Goal: Complete application form: Complete application form

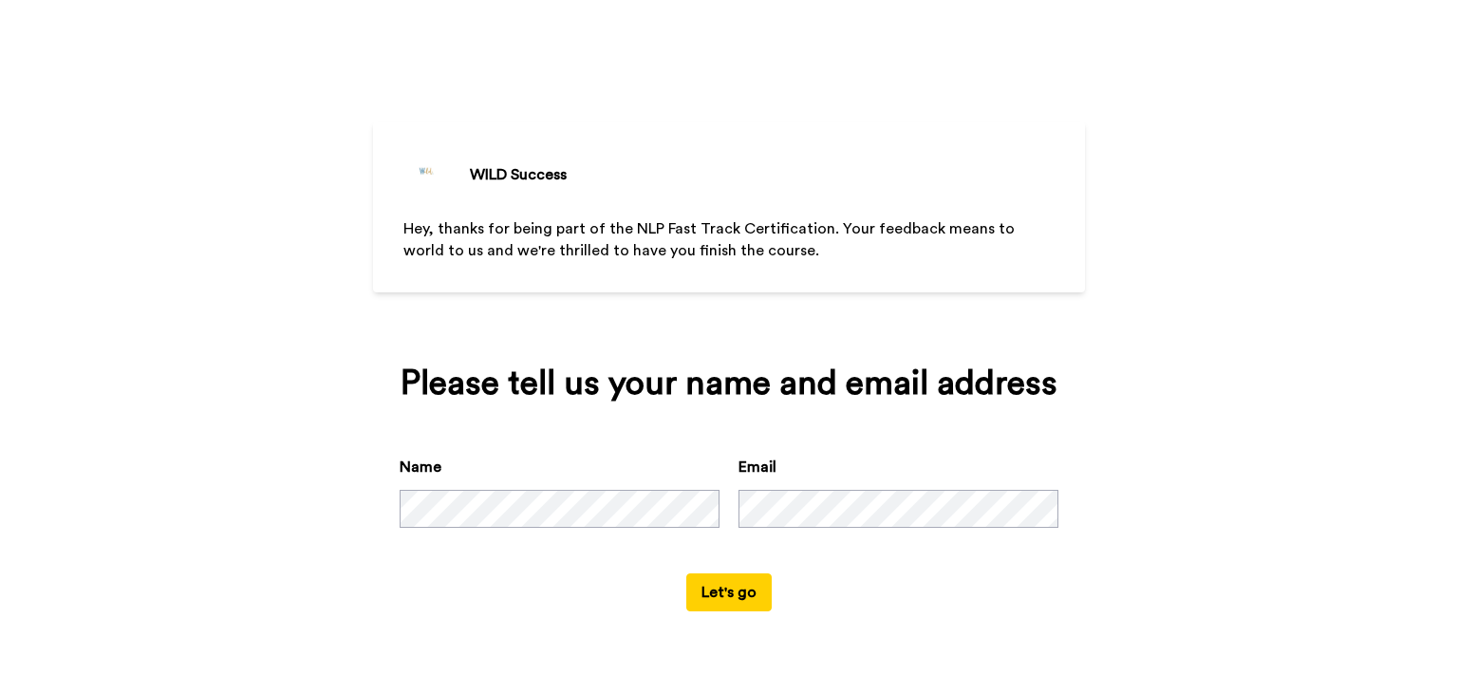
click at [733, 588] on button "Let's go" at bounding box center [728, 592] width 85 height 38
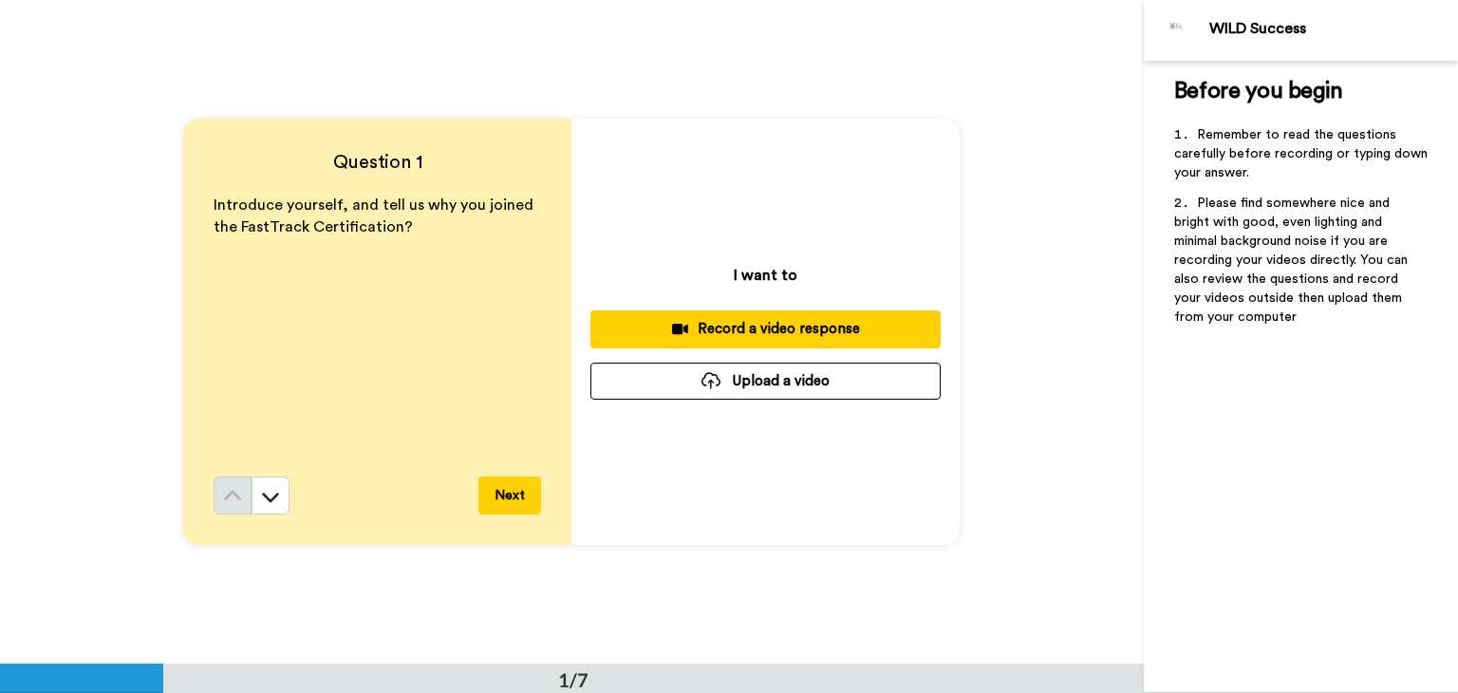
drag, startPoint x: 717, startPoint y: 584, endPoint x: 651, endPoint y: 592, distance: 66.1
drag, startPoint x: 651, startPoint y: 592, endPoint x: 533, endPoint y: 608, distance: 118.7
drag, startPoint x: 533, startPoint y: 608, endPoint x: 519, endPoint y: 592, distance: 20.8
click at [760, 330] on div "Record a video response" at bounding box center [766, 329] width 320 height 20
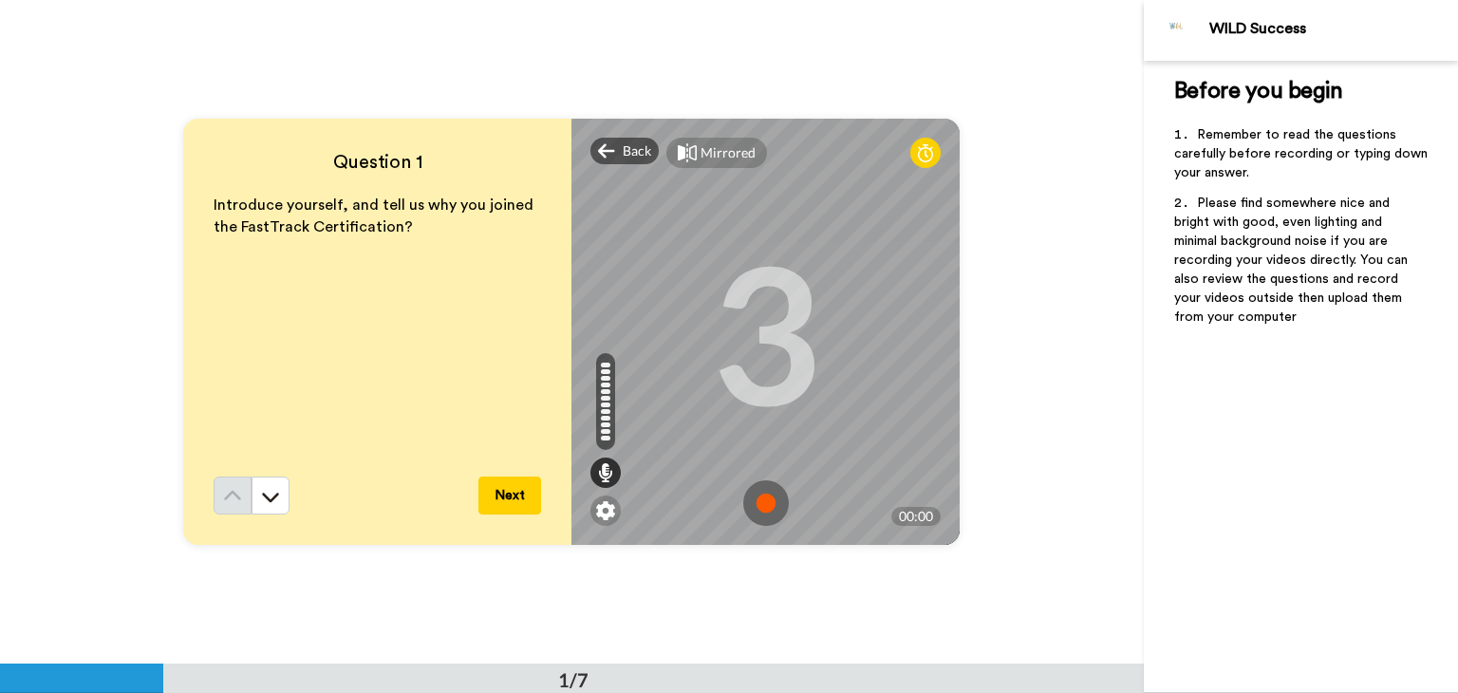
click at [764, 500] on img at bounding box center [766, 503] width 46 height 46
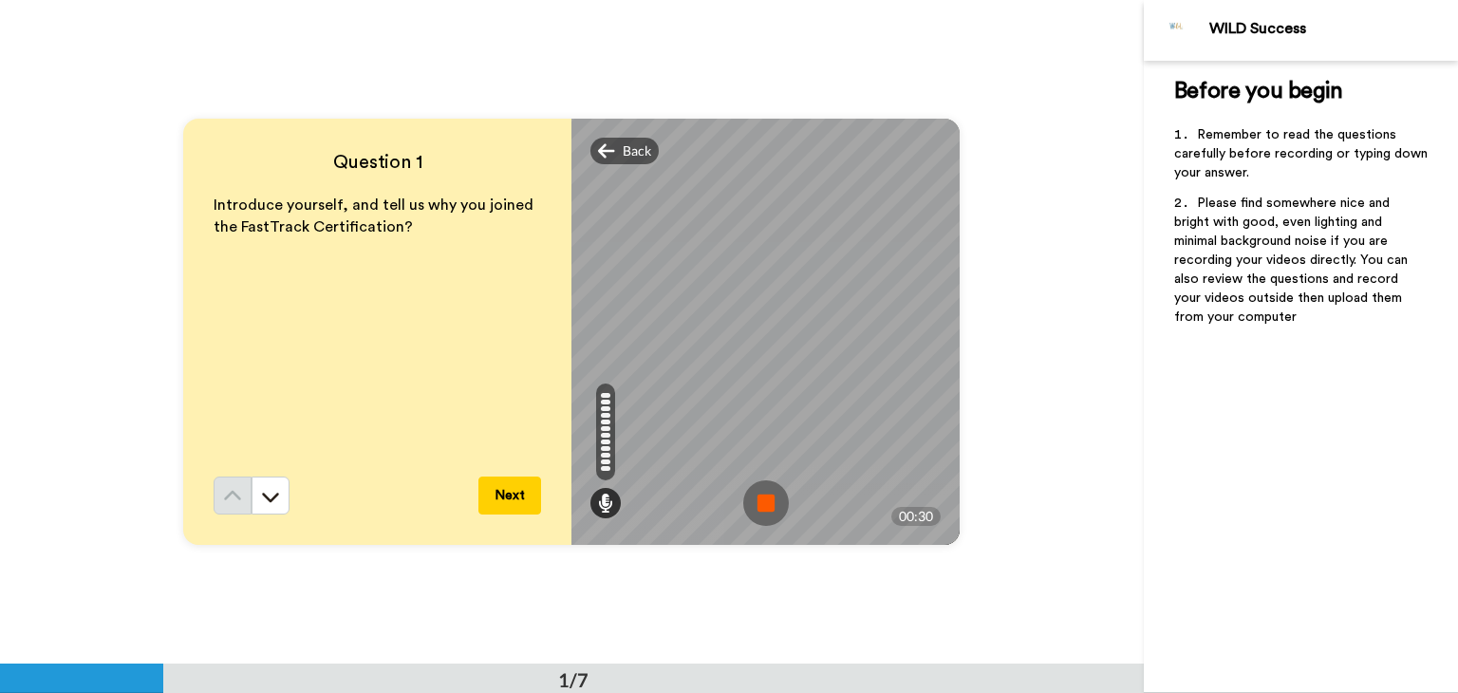
click at [758, 497] on img at bounding box center [766, 503] width 46 height 46
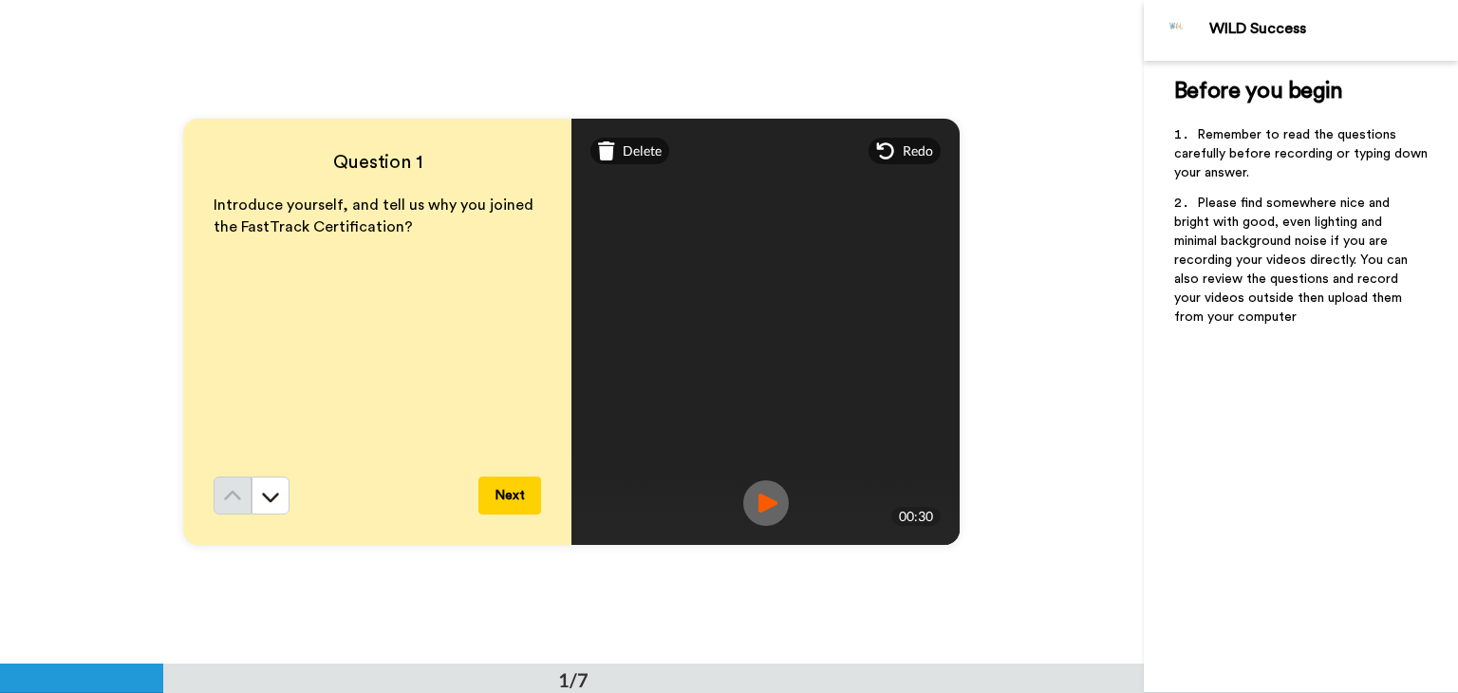
click at [511, 483] on button "Next" at bounding box center [509, 496] width 63 height 38
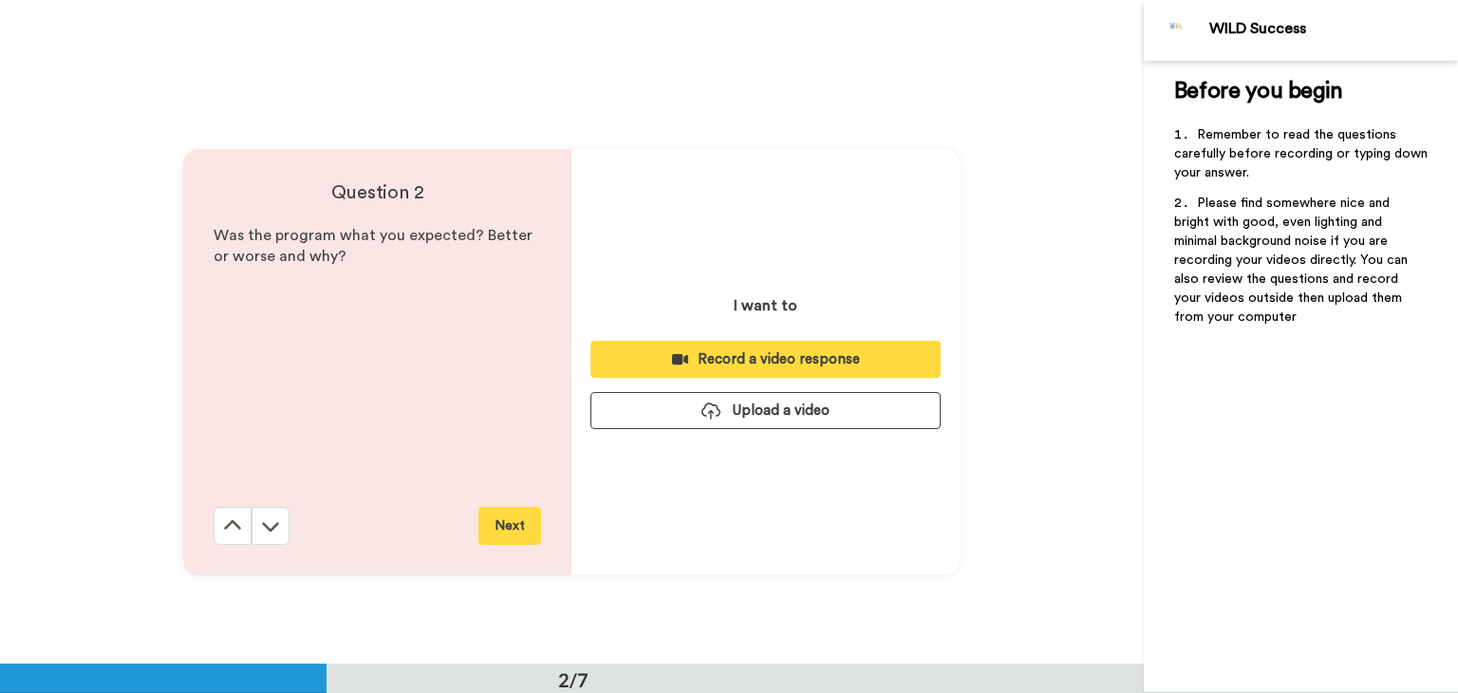
scroll to position [664, 0]
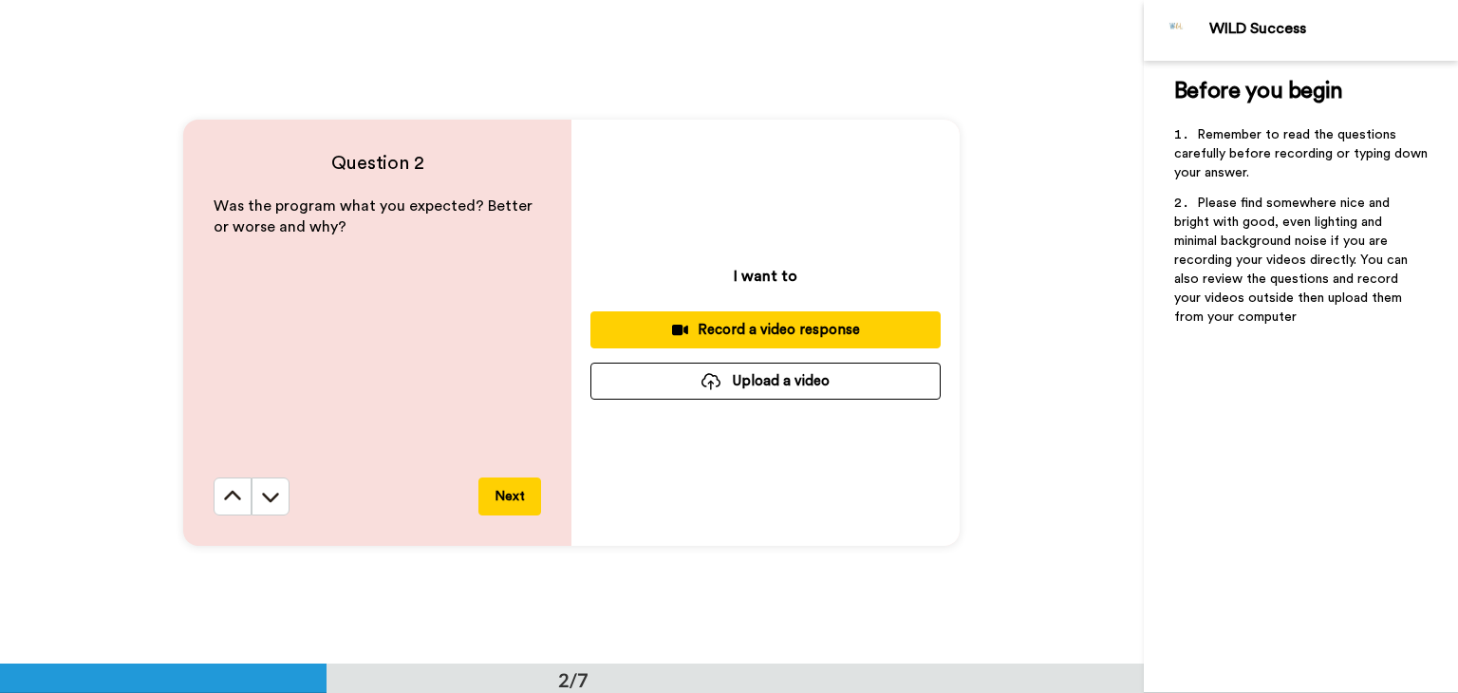
click at [764, 327] on div "Record a video response" at bounding box center [766, 330] width 320 height 20
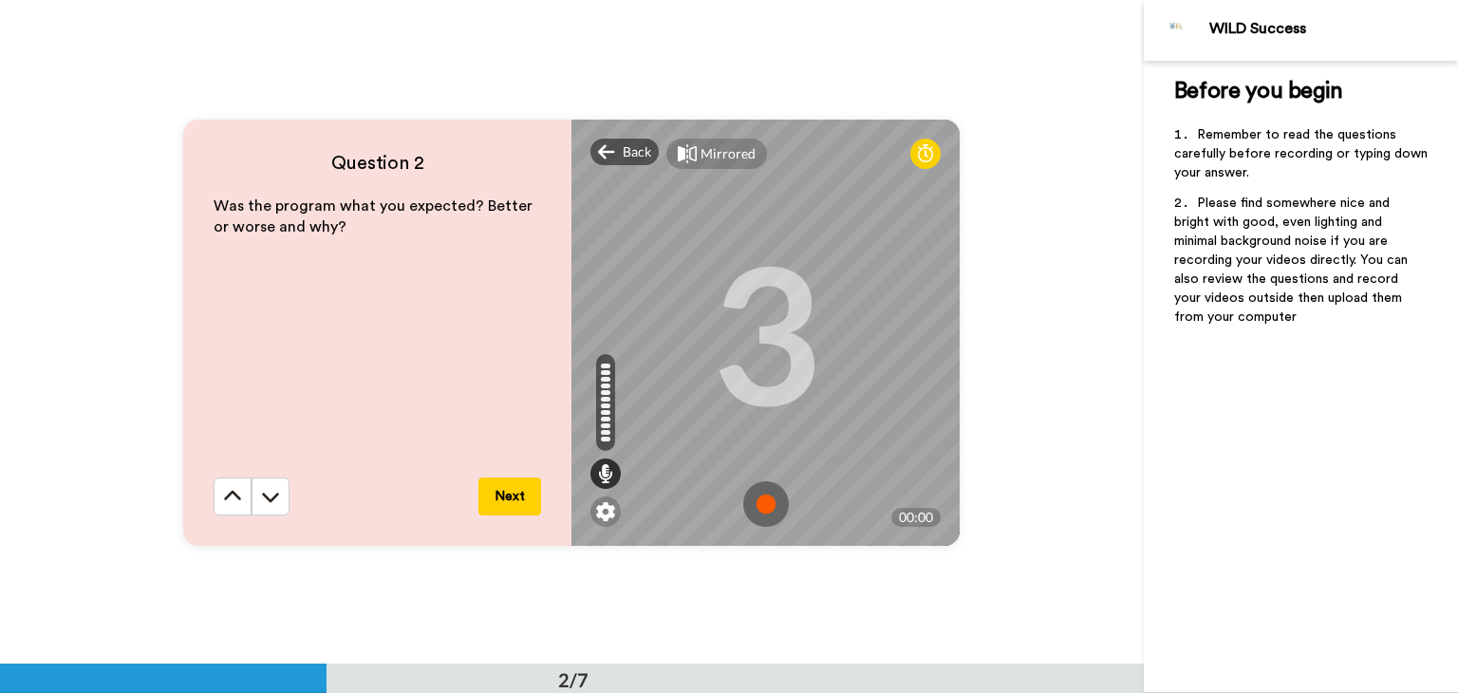
click at [764, 499] on img at bounding box center [766, 504] width 46 height 46
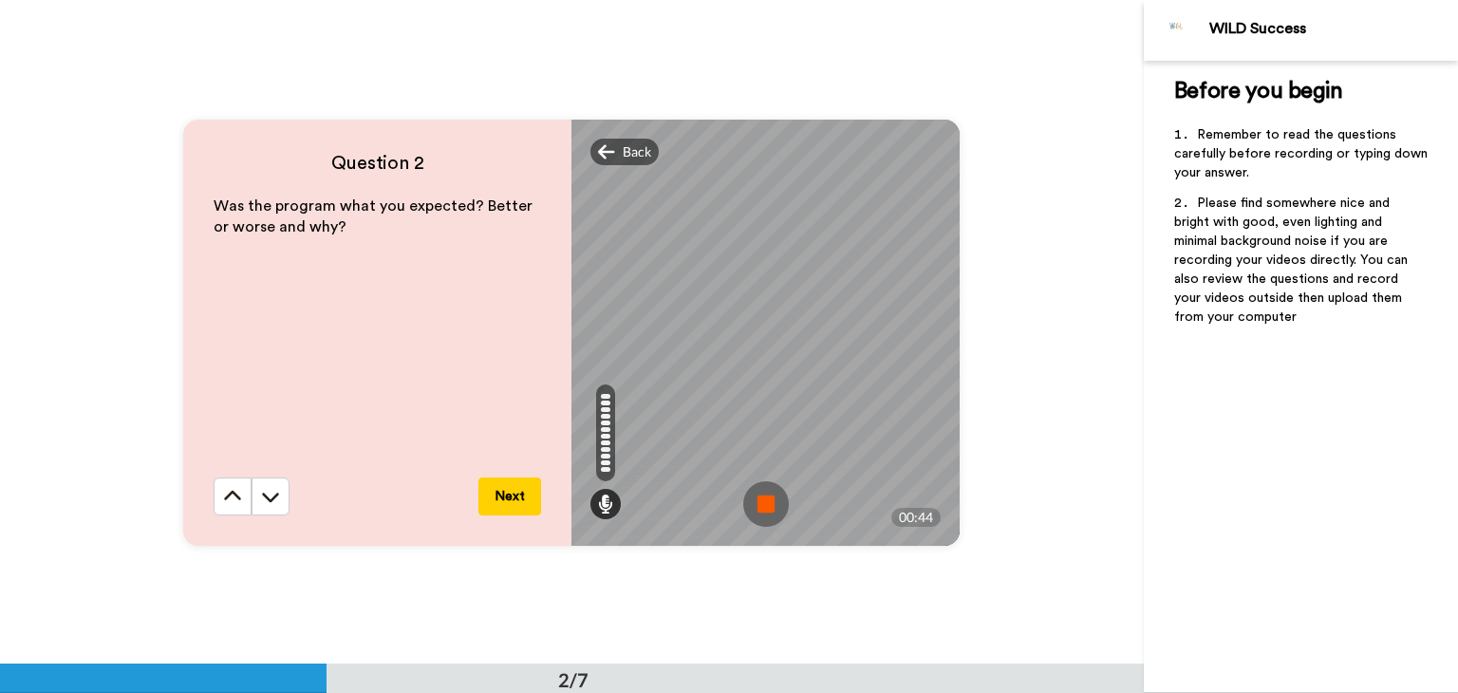
click at [757, 506] on img at bounding box center [766, 504] width 46 height 46
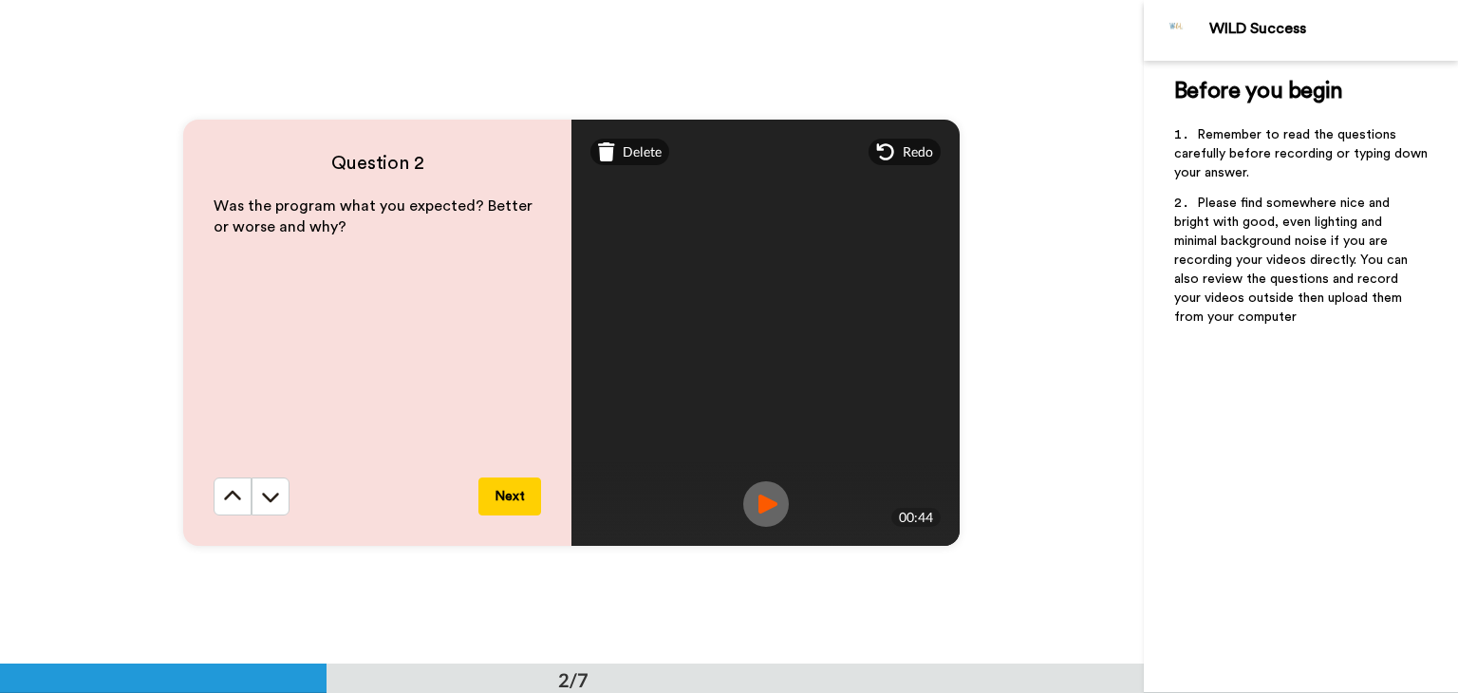
click at [502, 496] on button "Next" at bounding box center [509, 496] width 63 height 38
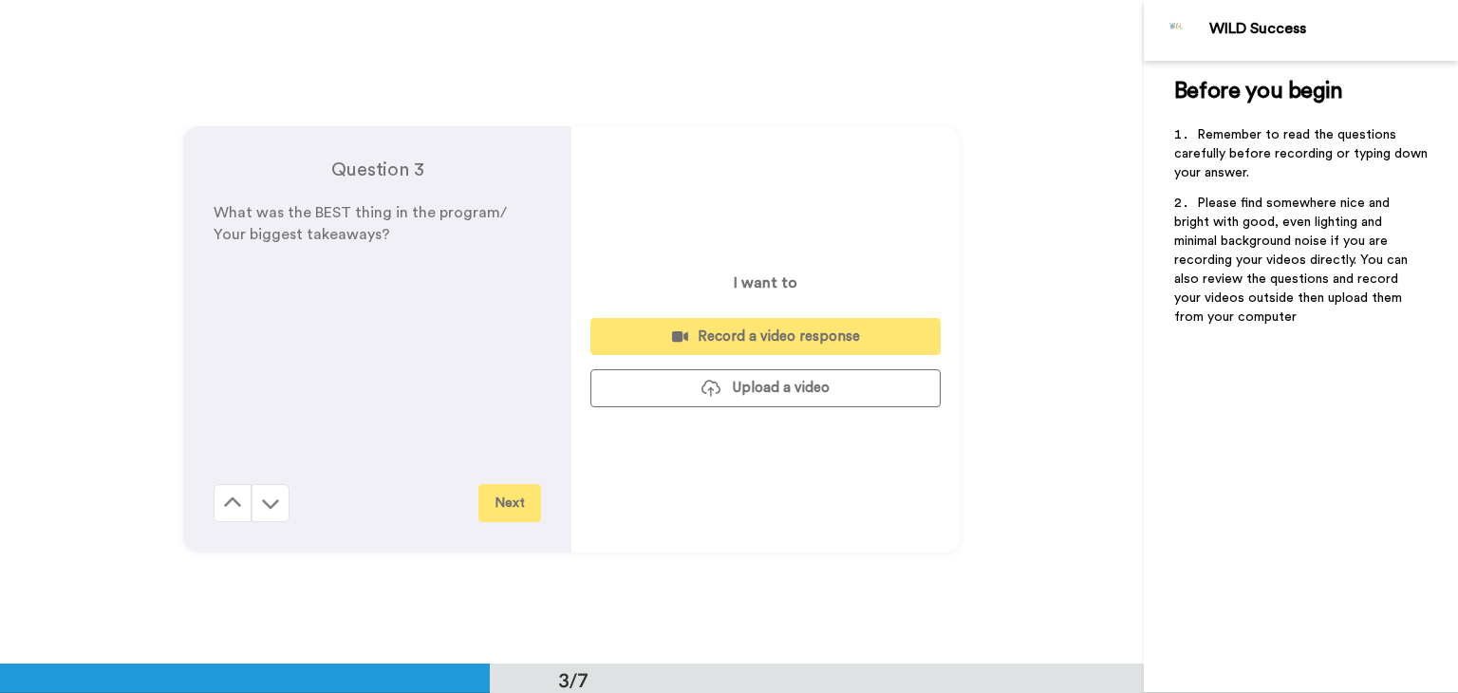
scroll to position [1327, 0]
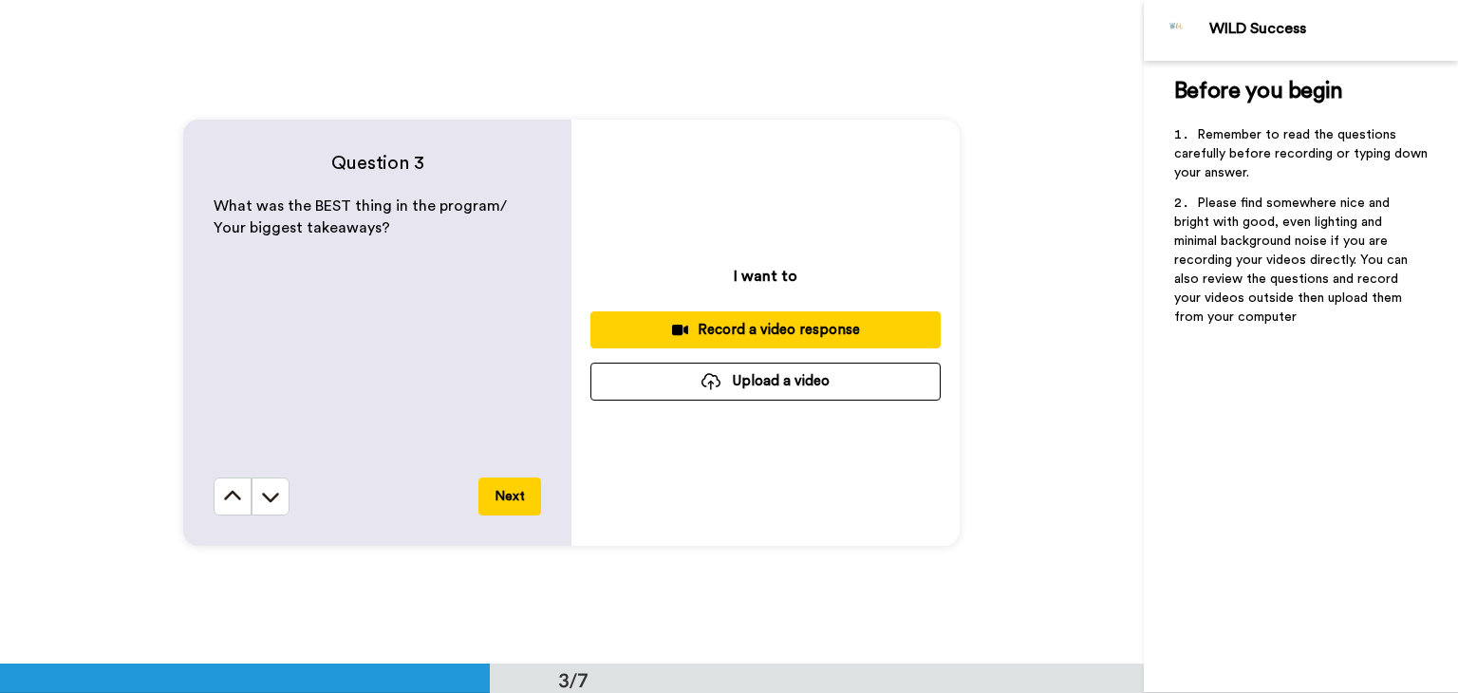
click at [508, 494] on button "Next" at bounding box center [509, 496] width 63 height 38
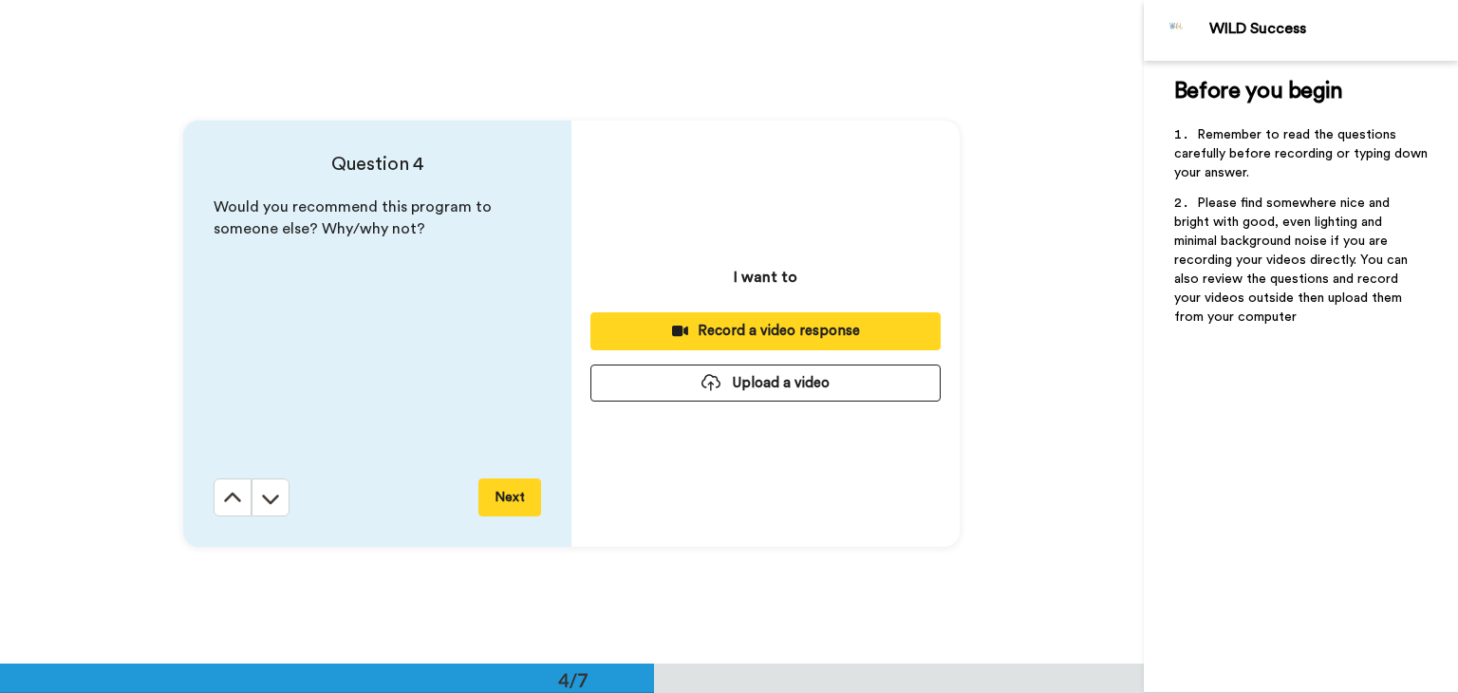
scroll to position [1990, 0]
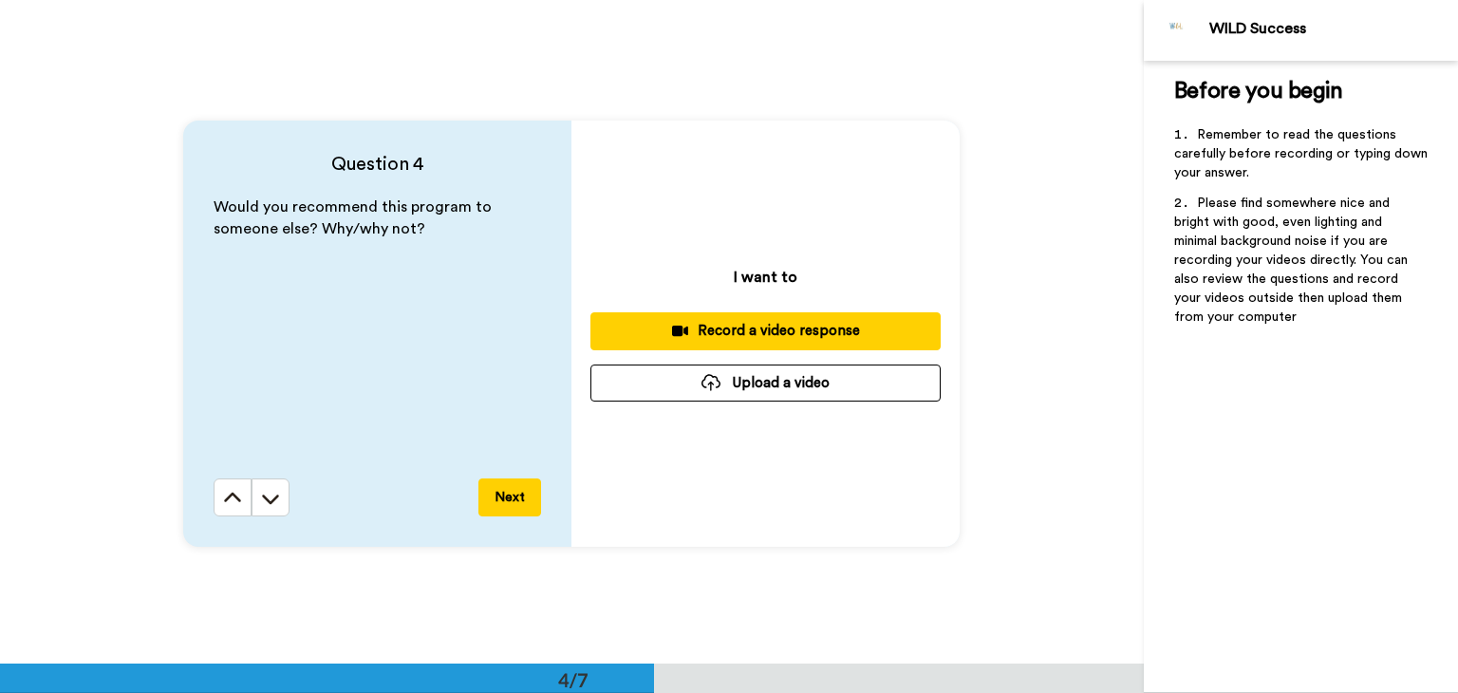
click at [824, 325] on div "Record a video response" at bounding box center [766, 331] width 320 height 20
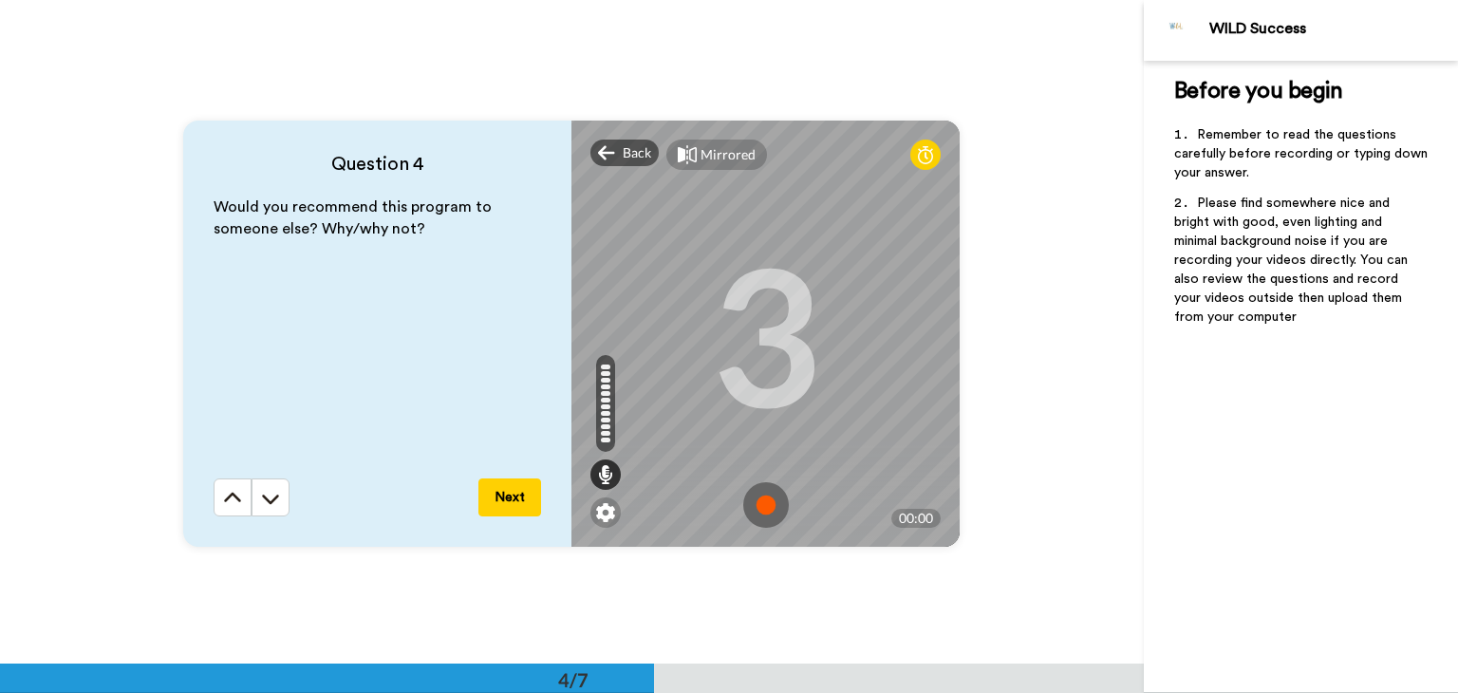
click at [763, 502] on img at bounding box center [766, 505] width 46 height 46
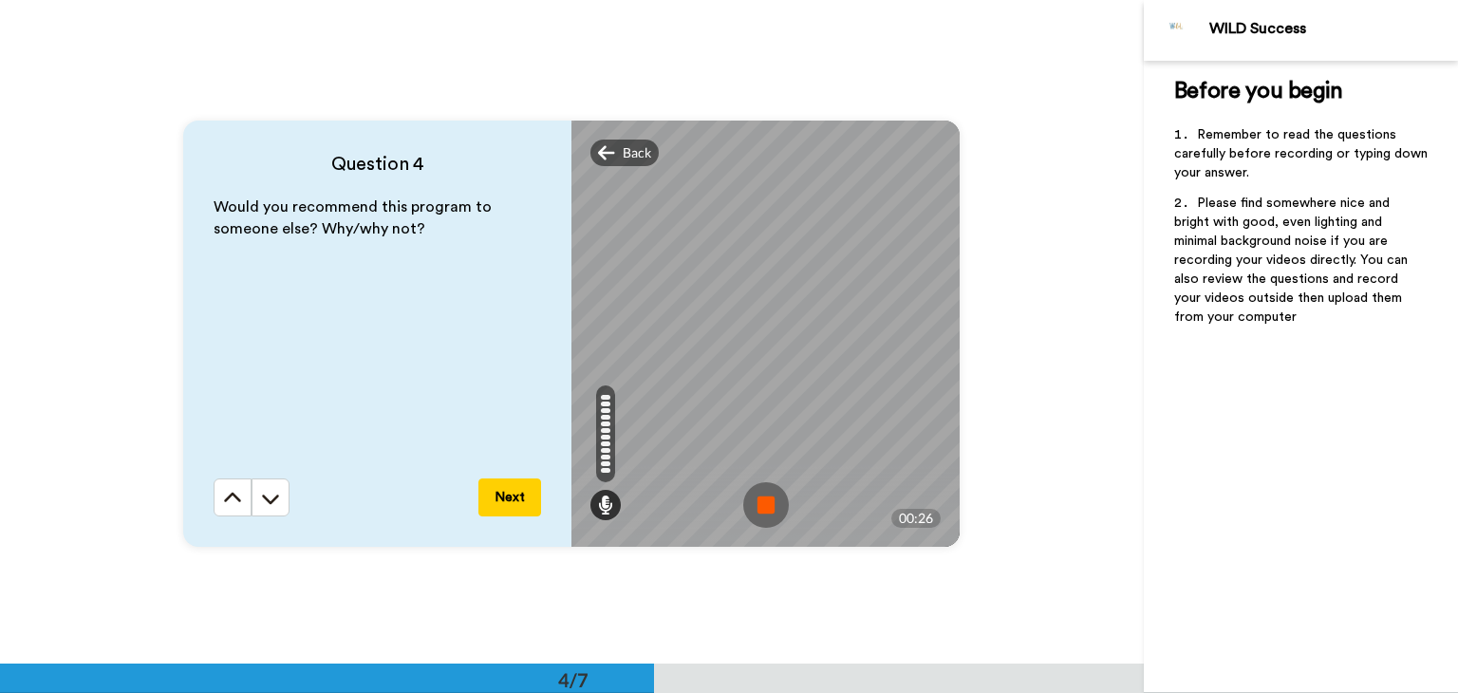
click at [769, 505] on img at bounding box center [766, 505] width 46 height 46
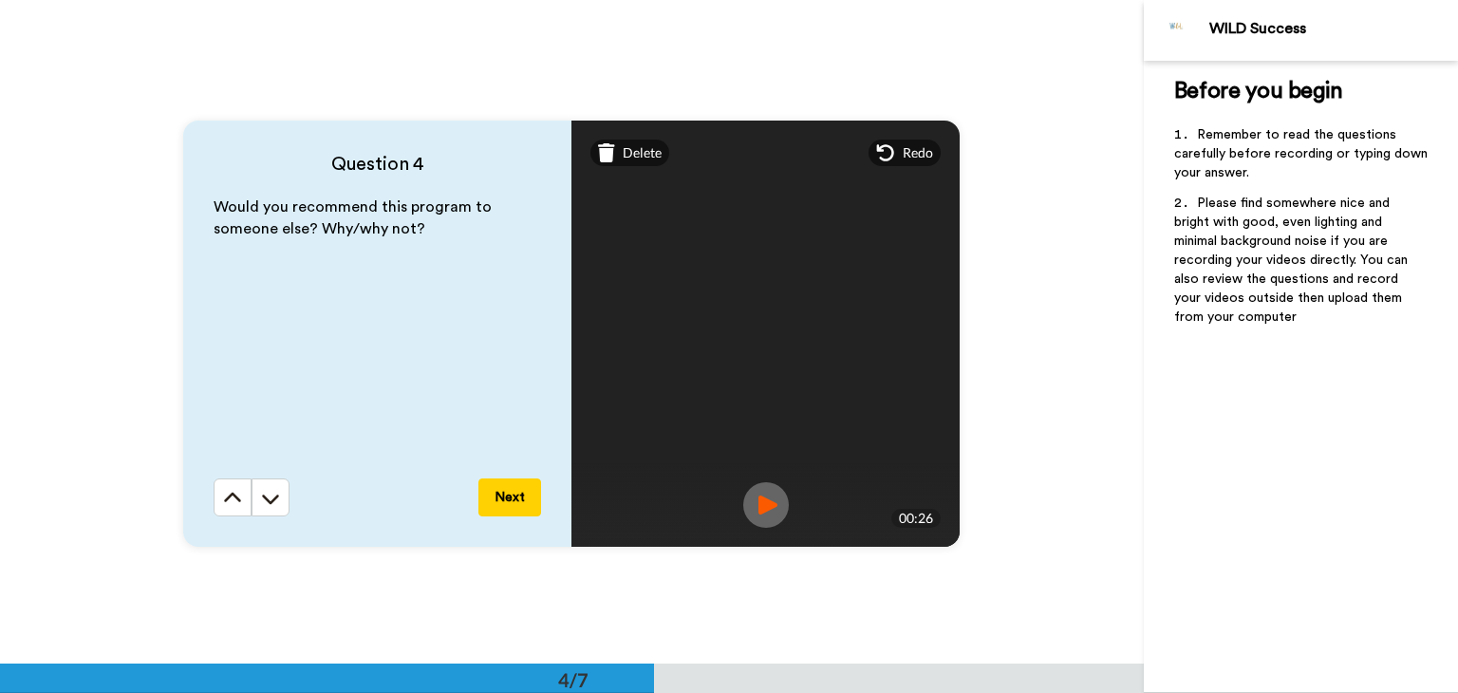
click at [520, 495] on button "Next" at bounding box center [509, 497] width 63 height 38
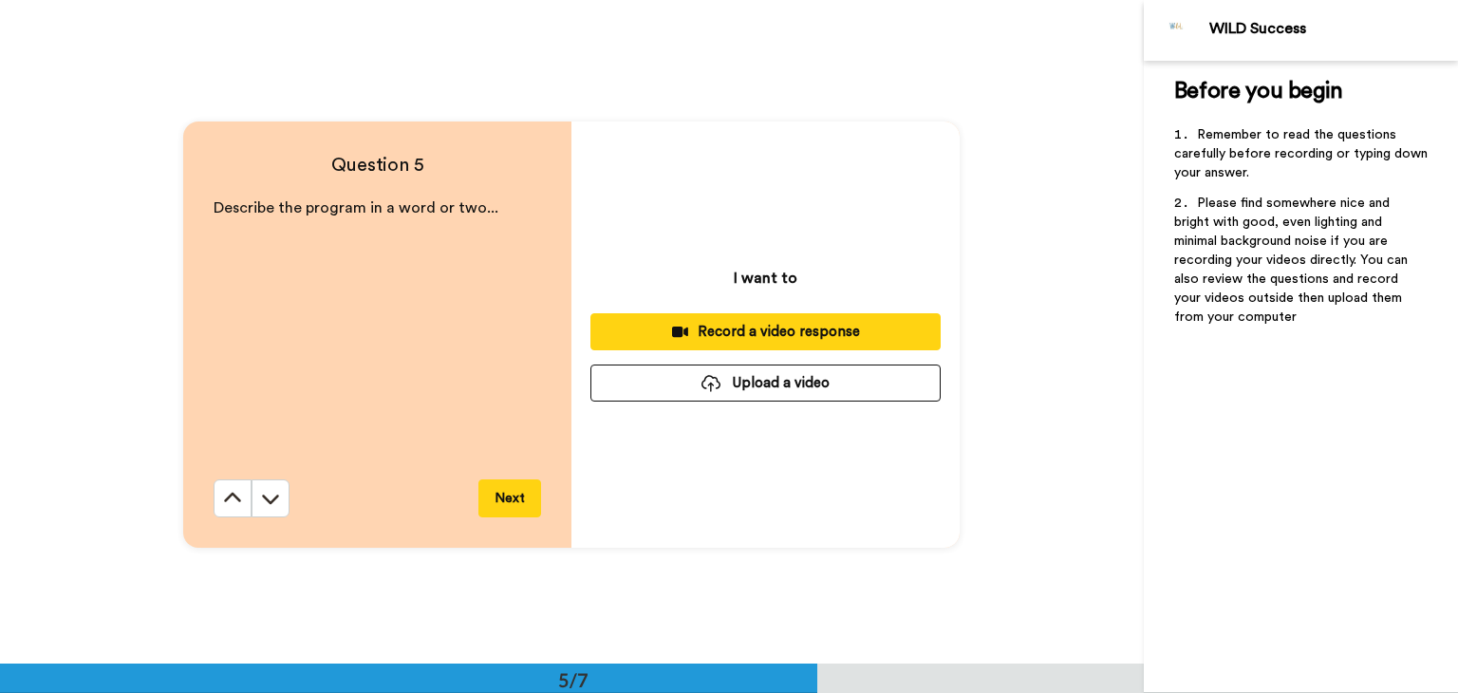
scroll to position [2654, 0]
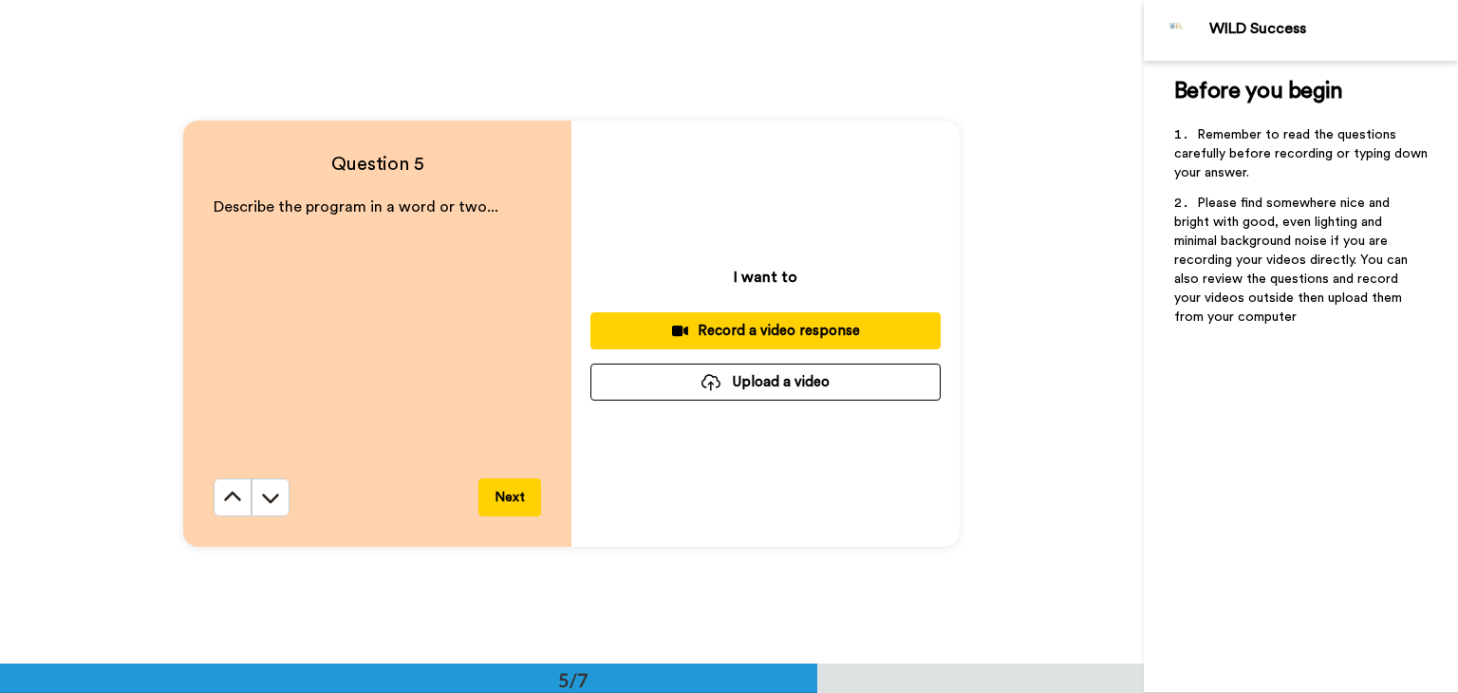
click at [831, 325] on div "Record a video response" at bounding box center [766, 331] width 320 height 20
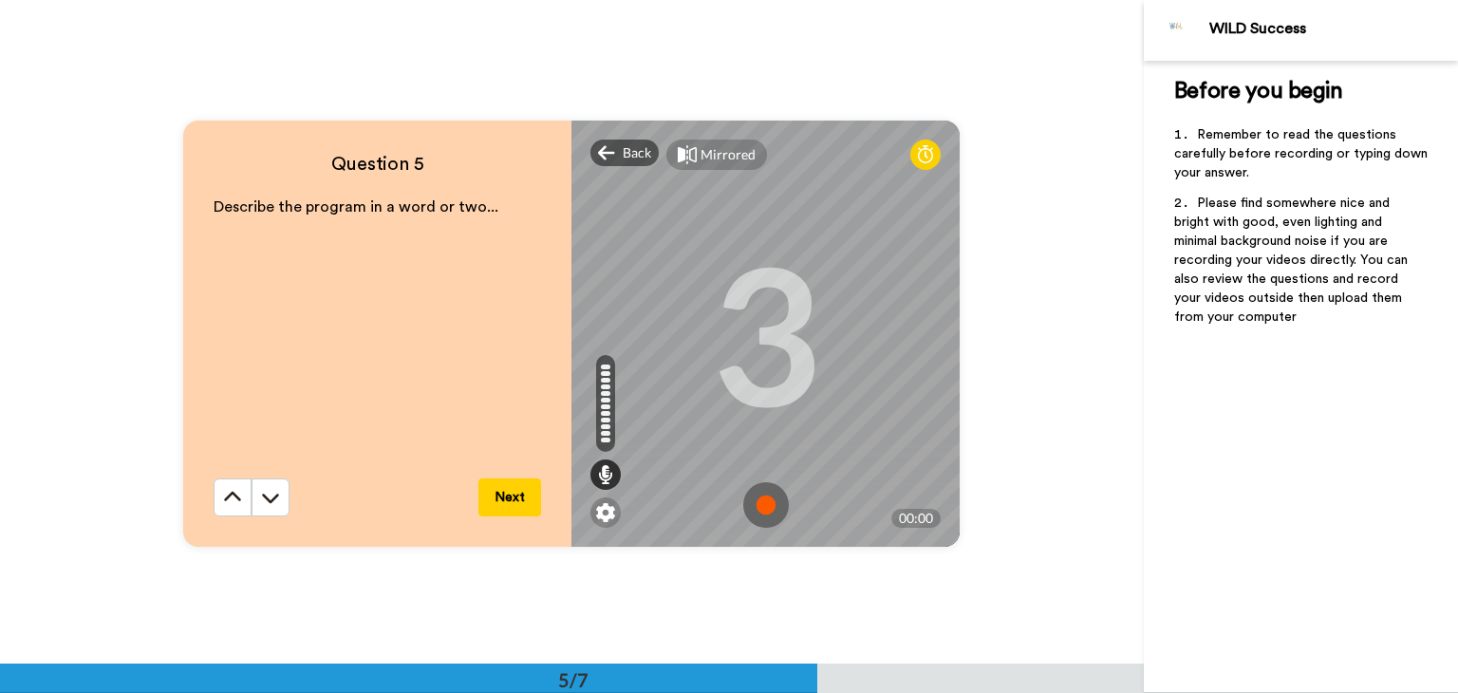
click at [756, 500] on img at bounding box center [766, 505] width 46 height 46
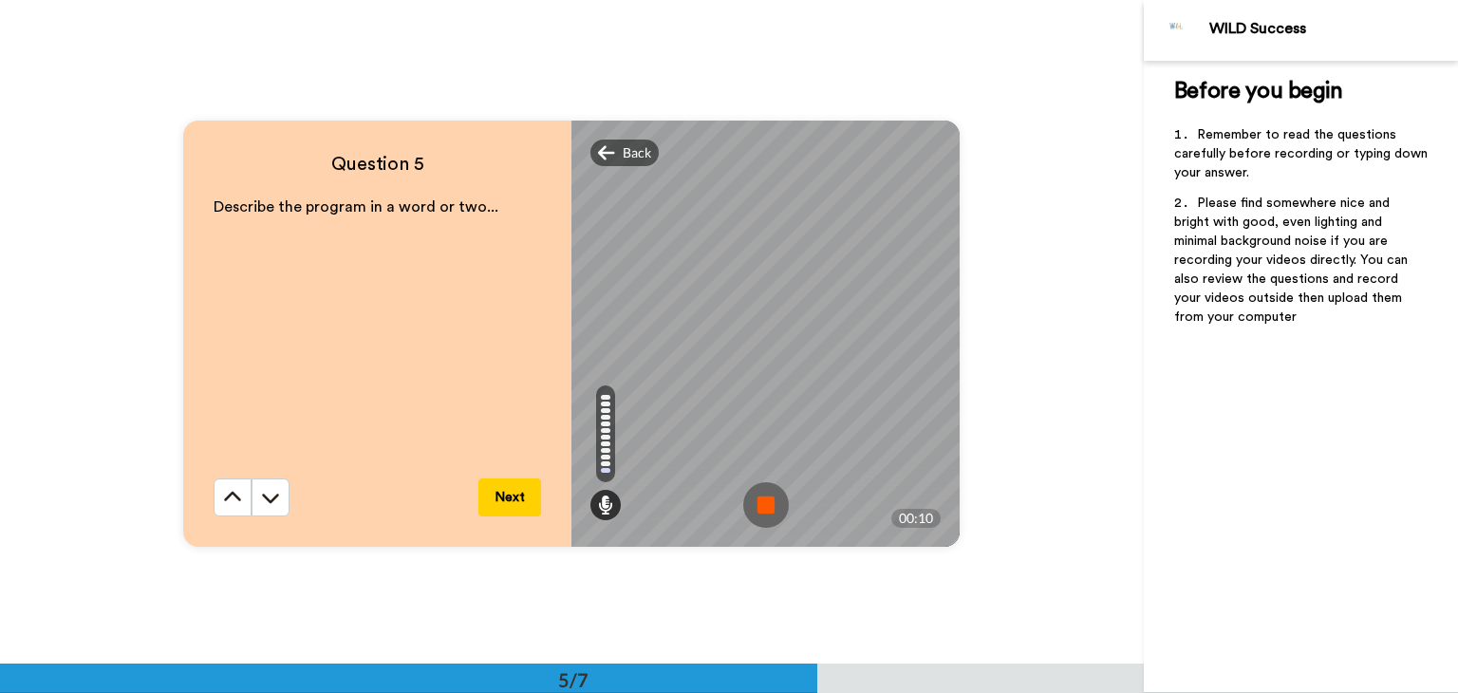
click at [767, 502] on img at bounding box center [766, 505] width 46 height 46
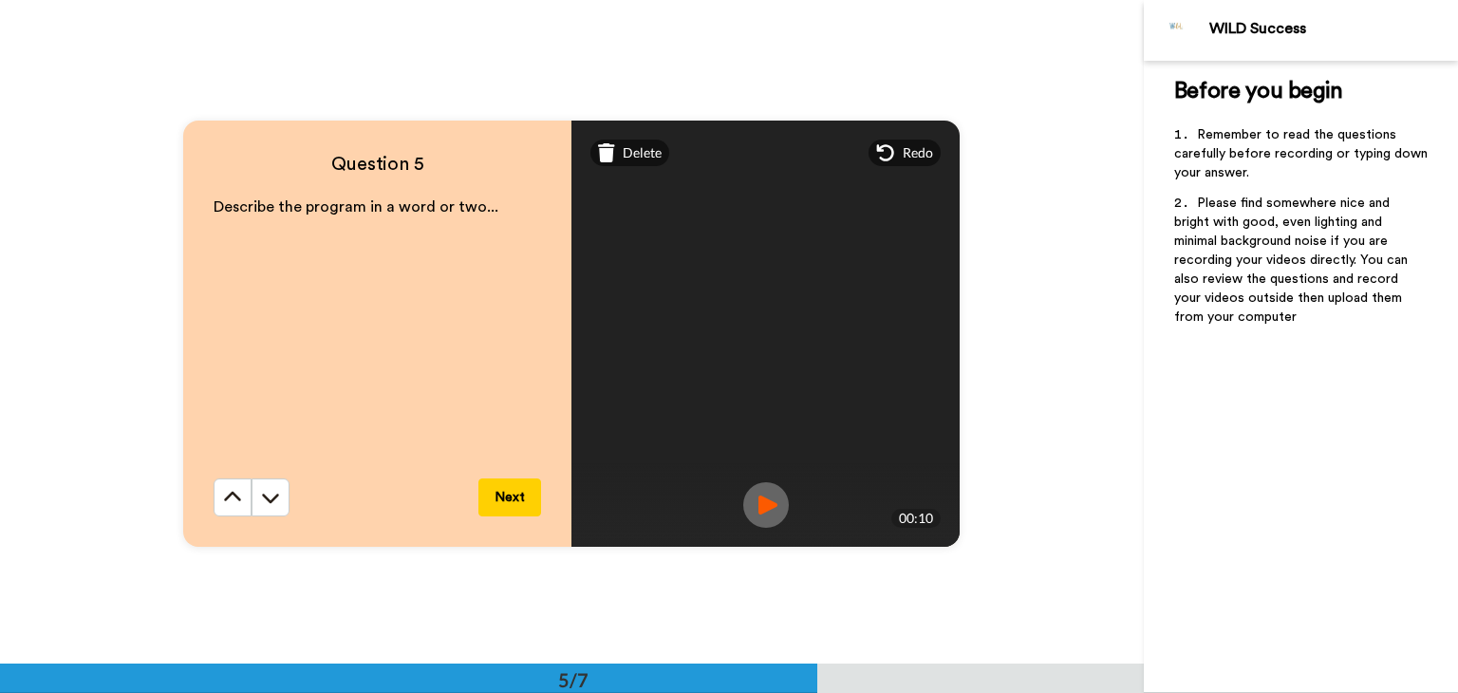
click at [510, 495] on button "Next" at bounding box center [509, 497] width 63 height 38
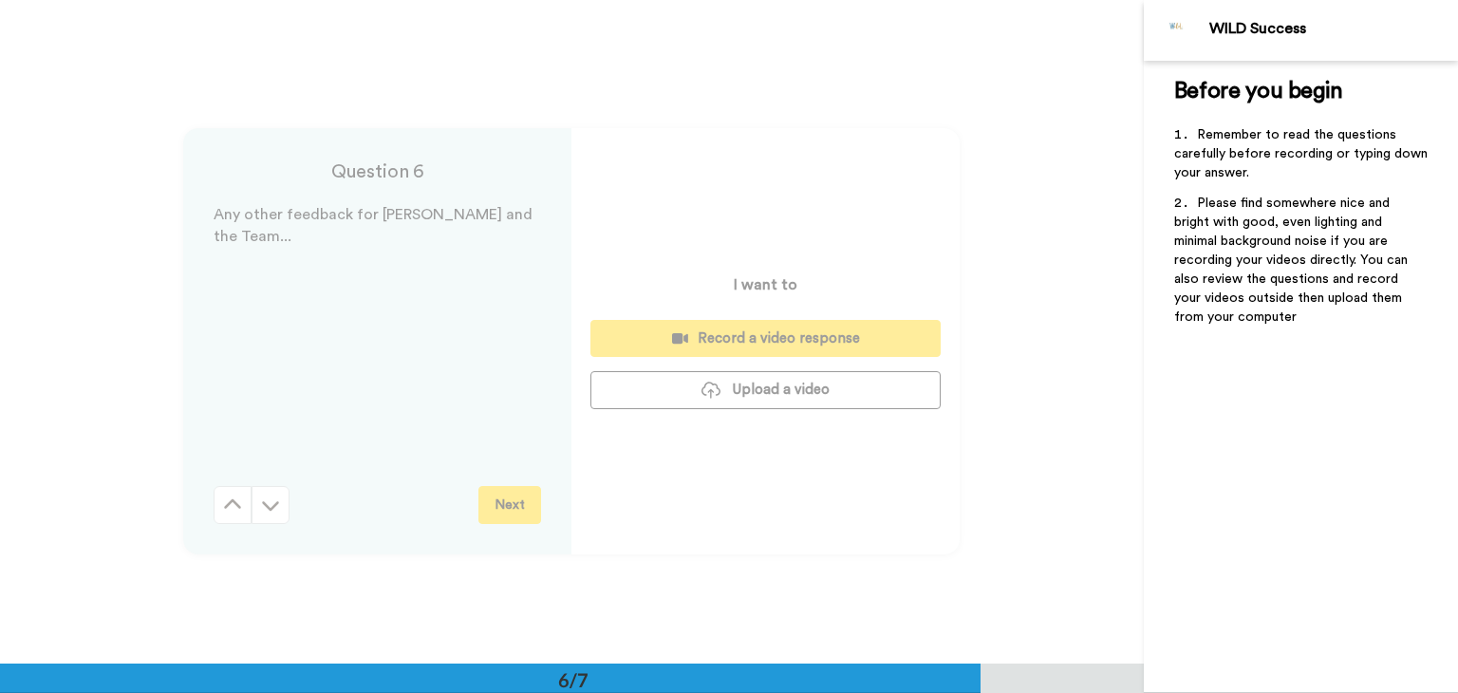
scroll to position [3318, 0]
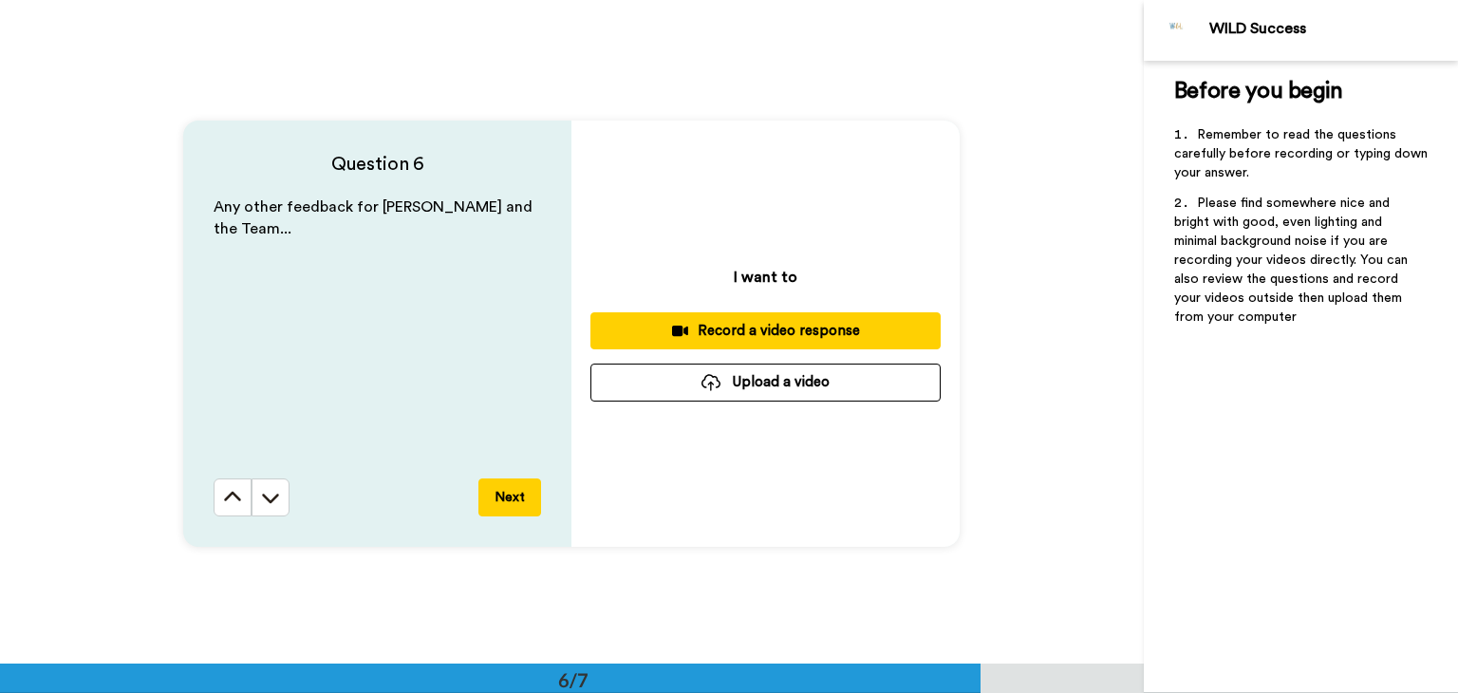
click at [498, 504] on button "Next" at bounding box center [509, 497] width 63 height 38
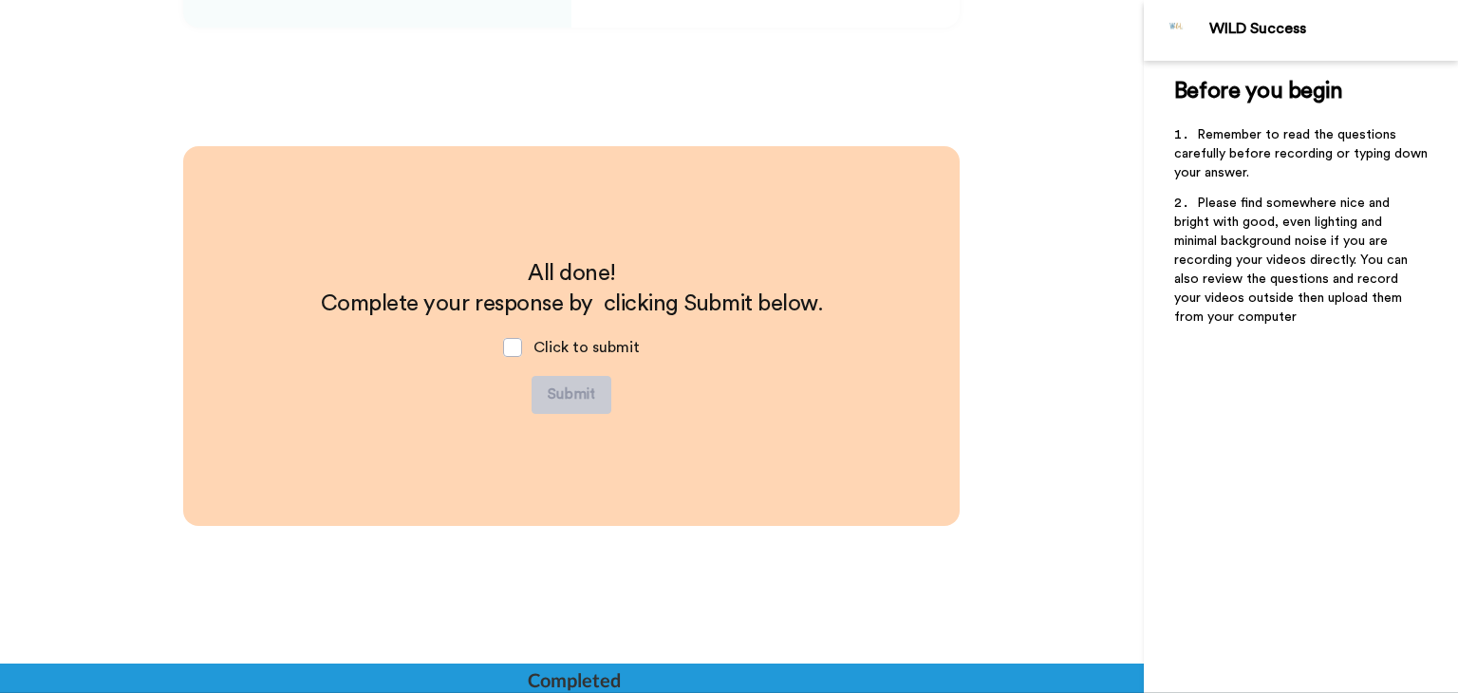
scroll to position [3839, 0]
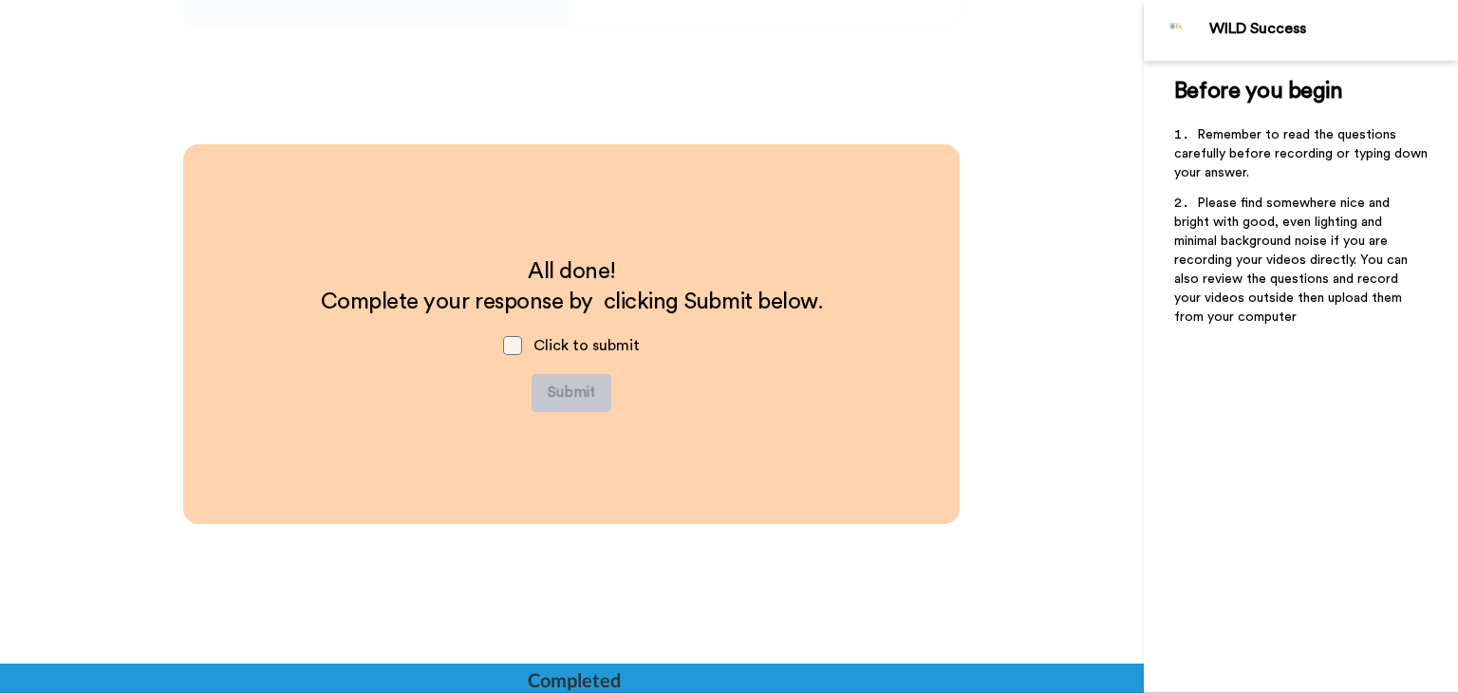
click at [518, 344] on span at bounding box center [512, 345] width 19 height 19
click at [571, 387] on button "Submit" at bounding box center [572, 393] width 80 height 38
